Goal: Transaction & Acquisition: Purchase product/service

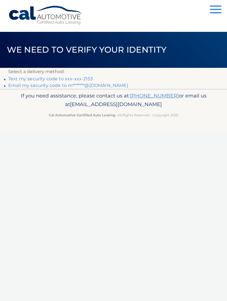
click at [85, 75] on p "Select a delivery method:" at bounding box center [113, 72] width 211 height 8
click at [85, 78] on link "Text my security code to xxx-xxx-2153" at bounding box center [50, 78] width 85 height 5
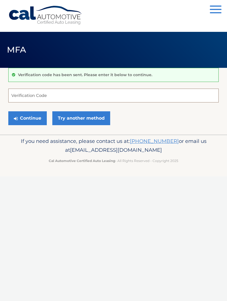
click at [44, 95] on input "Verification Code" at bounding box center [113, 96] width 211 height 14
type input "335979"
click at [28, 118] on button "Continue" at bounding box center [27, 118] width 39 height 14
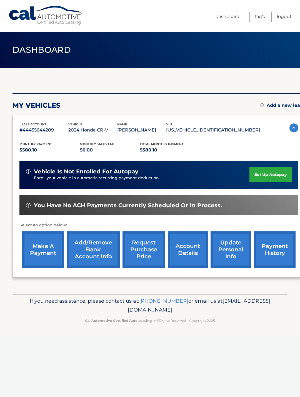
click at [43, 250] on link "make a payment" at bounding box center [43, 249] width 42 height 36
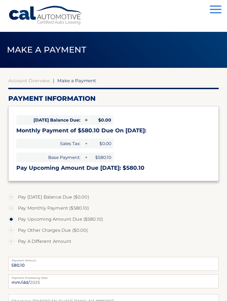
select select "MjI0OWE5ZmQtZTI4Mi00M2UxLThkNmMtNTk0YjVkZDhlM2E3"
click at [215, 214] on label "Pay Upcoming Amount Due ($580.10)" at bounding box center [113, 219] width 211 height 11
click at [16, 214] on input "Pay Upcoming Amount Due ($580.10)" at bounding box center [14, 218] width 6 height 9
click at [12, 209] on label "Pay Monthly Payment ($580.10)" at bounding box center [113, 208] width 211 height 11
click at [12, 209] on input "Pay Monthly Payment ($580.10)" at bounding box center [14, 207] width 6 height 9
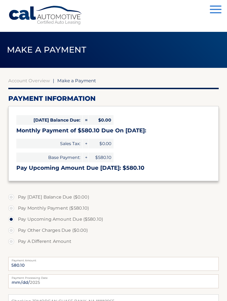
radio input "true"
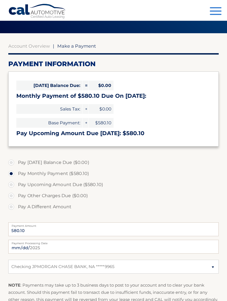
scroll to position [35, 0]
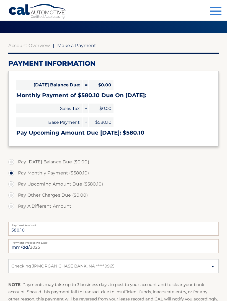
click at [11, 183] on label "Pay Upcoming Amount Due ($580.10)" at bounding box center [113, 184] width 211 height 11
click at [11, 183] on input "Pay Upcoming Amount Due ($580.10)" at bounding box center [14, 183] width 6 height 9
radio input "true"
click at [12, 175] on label "Pay Monthly Payment ($580.10)" at bounding box center [113, 173] width 211 height 11
click at [12, 175] on input "Pay Monthly Payment ($580.10)" at bounding box center [14, 172] width 6 height 9
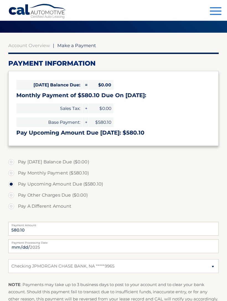
radio input "true"
click at [13, 184] on label "Pay Upcoming Amount Due ($580.10)" at bounding box center [113, 184] width 211 height 11
click at [13, 184] on input "Pay Upcoming Amount Due ($580.10)" at bounding box center [14, 183] width 6 height 9
radio input "true"
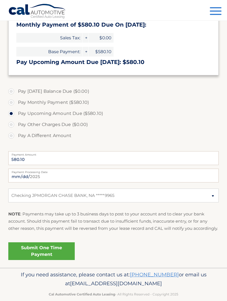
scroll to position [110, 0]
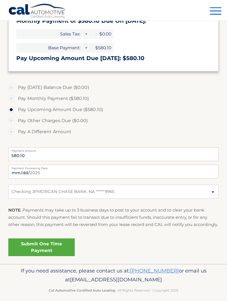
click at [50, 255] on link "Submit One Time Payment" at bounding box center [41, 248] width 67 height 18
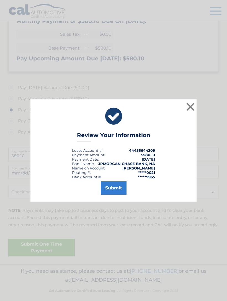
click at [115, 194] on button "Submit" at bounding box center [114, 188] width 26 height 13
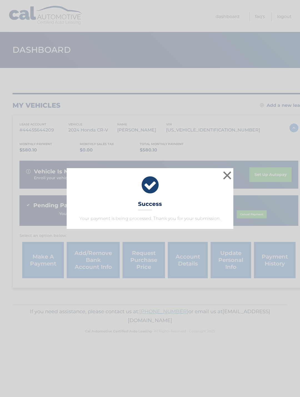
click at [229, 179] on button "×" at bounding box center [226, 175] width 11 height 11
